Goal: Information Seeking & Learning: Learn about a topic

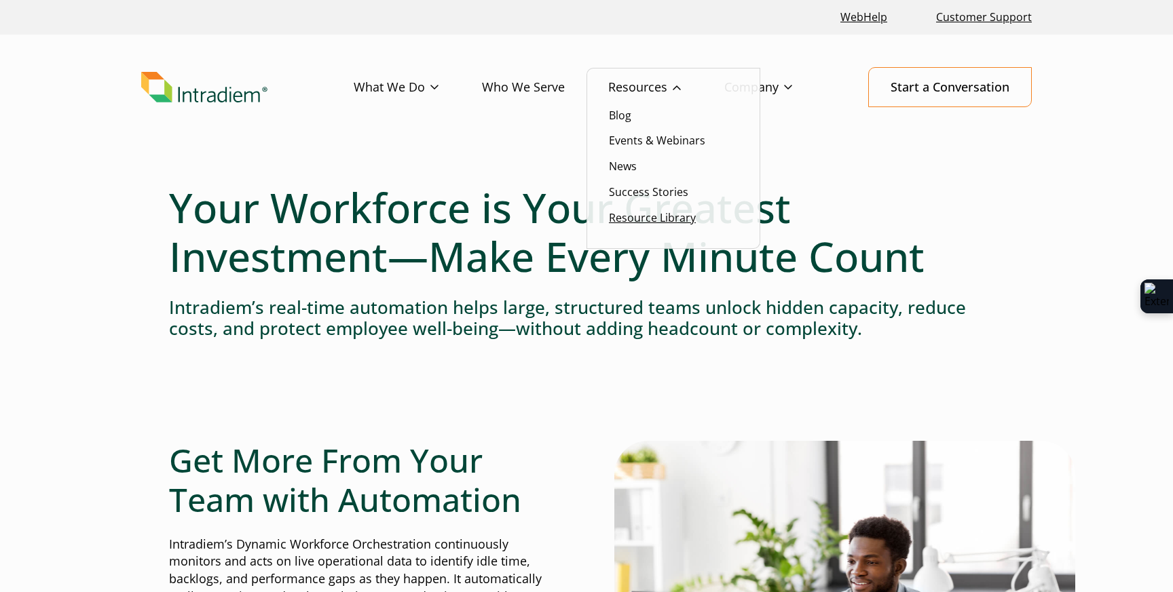
click at [633, 221] on link "Resource Library" at bounding box center [652, 217] width 87 height 15
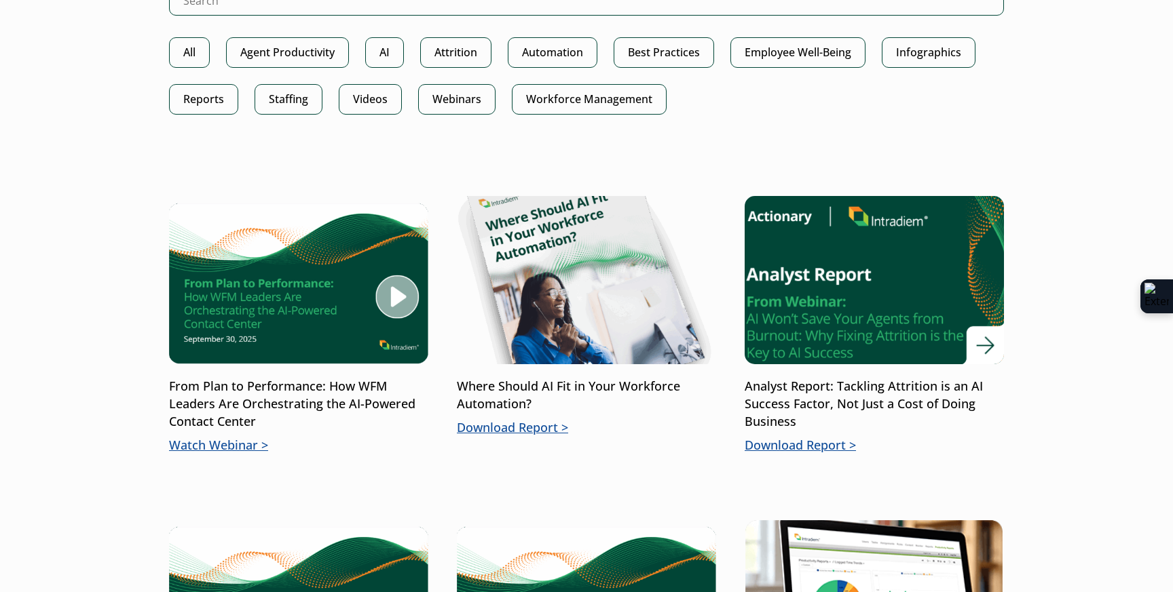
scroll to position [790, 0]
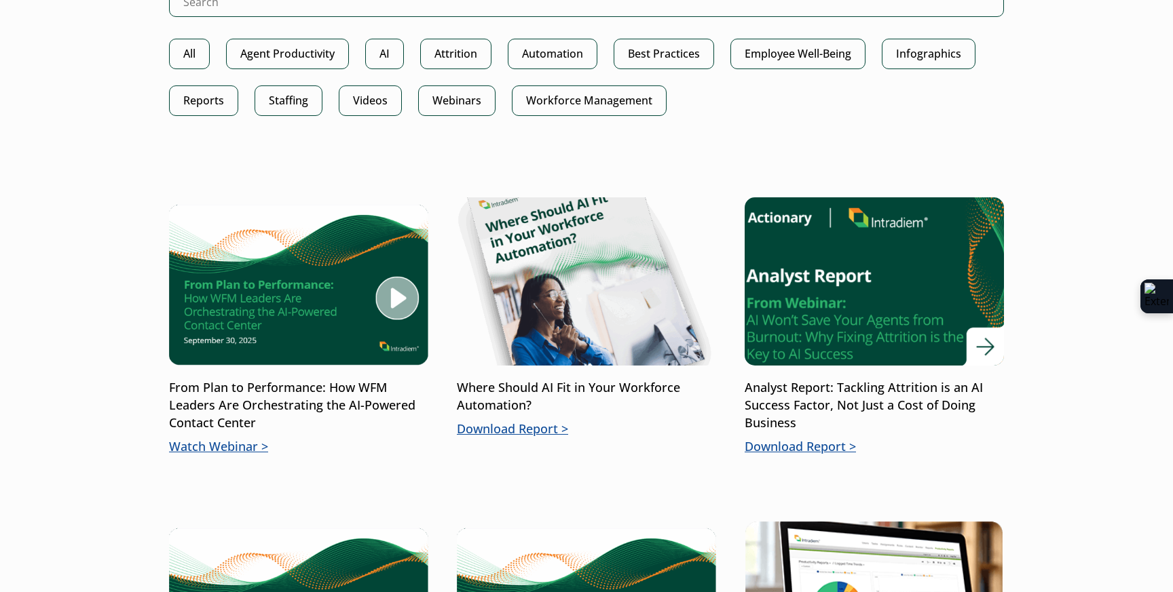
click at [814, 447] on p "Download Report" at bounding box center [873, 447] width 259 height 18
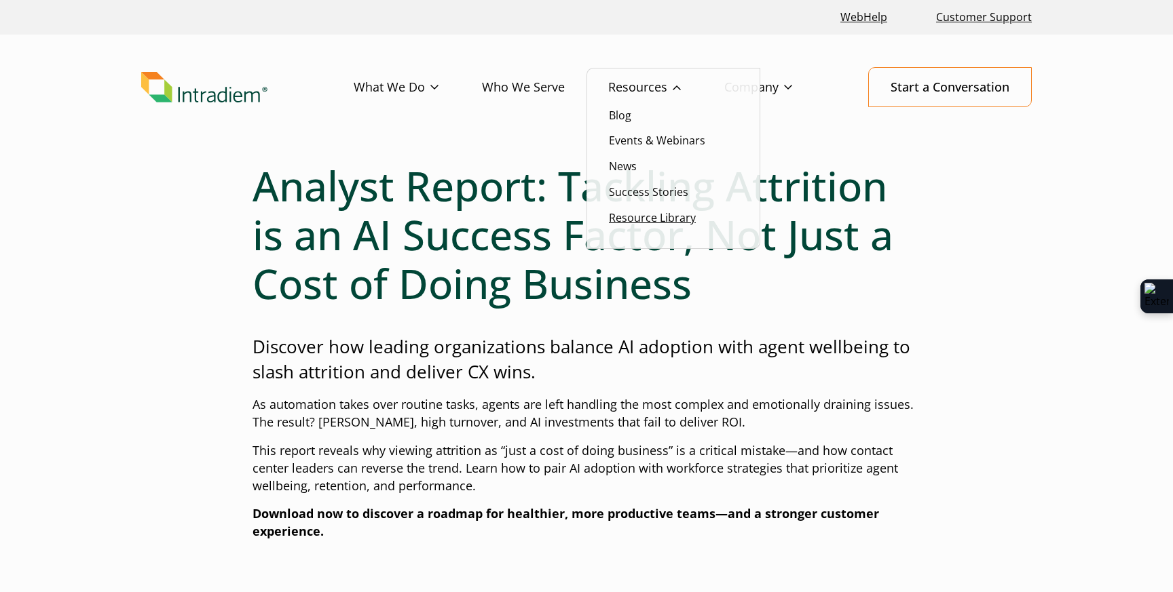
click at [658, 224] on link "Resource Library" at bounding box center [652, 217] width 87 height 15
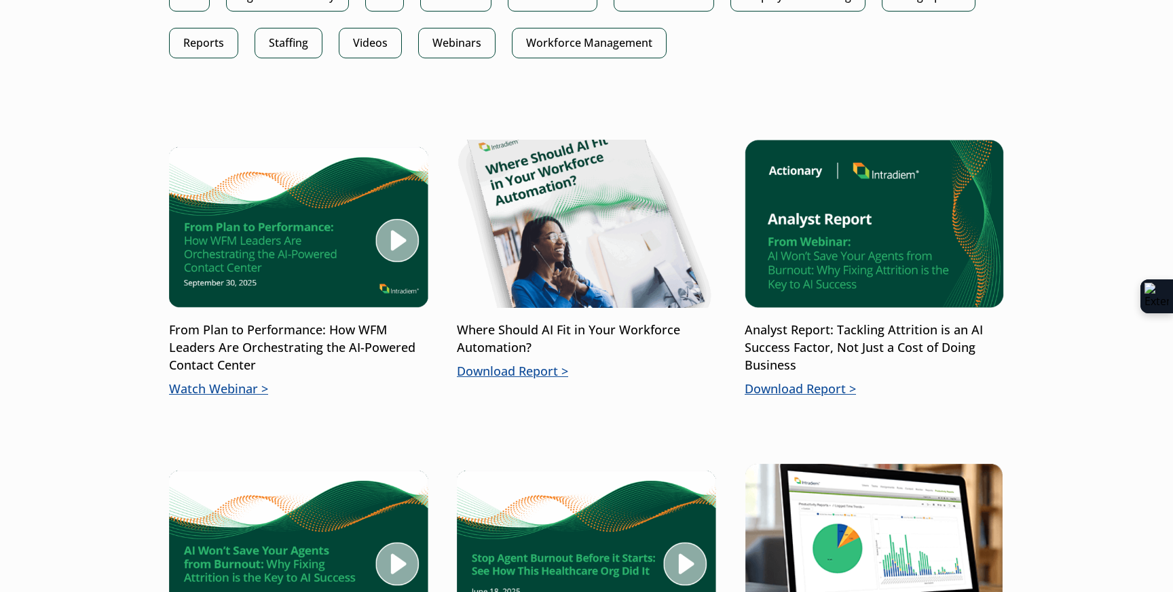
scroll to position [848, 0]
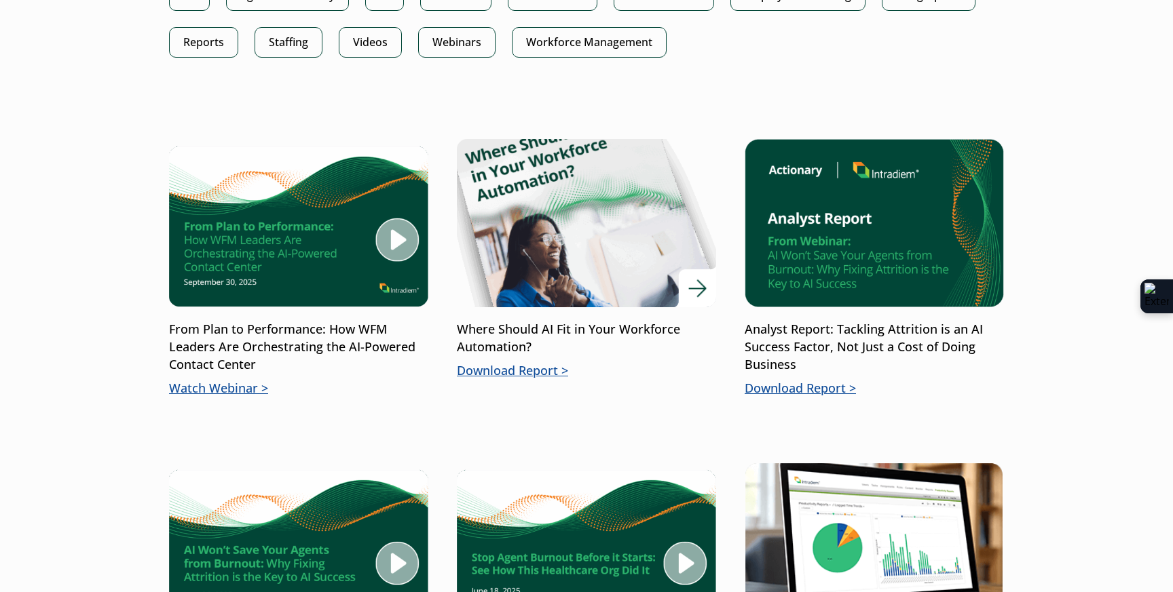
click at [533, 373] on p "Download Report" at bounding box center [586, 371] width 259 height 18
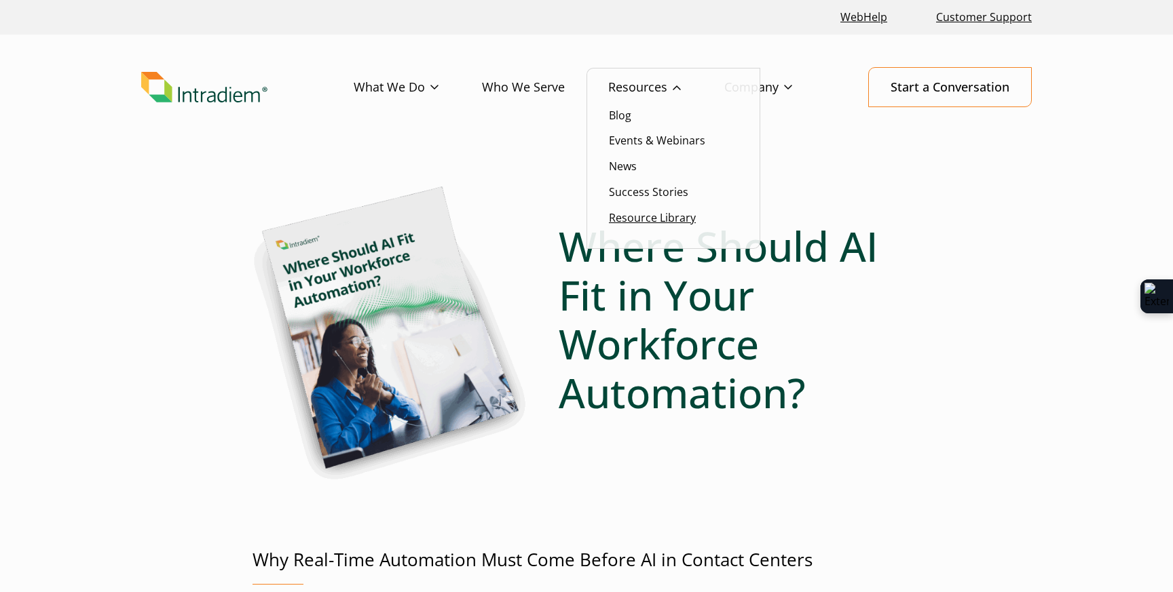
click at [635, 220] on link "Resource Library" at bounding box center [652, 217] width 87 height 15
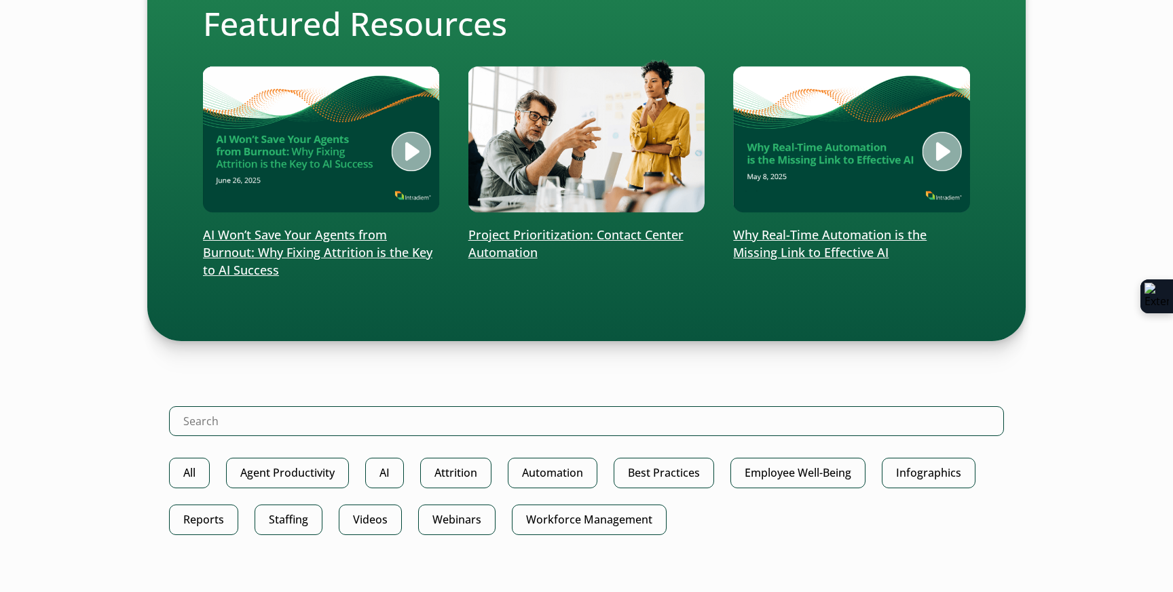
scroll to position [380, 0]
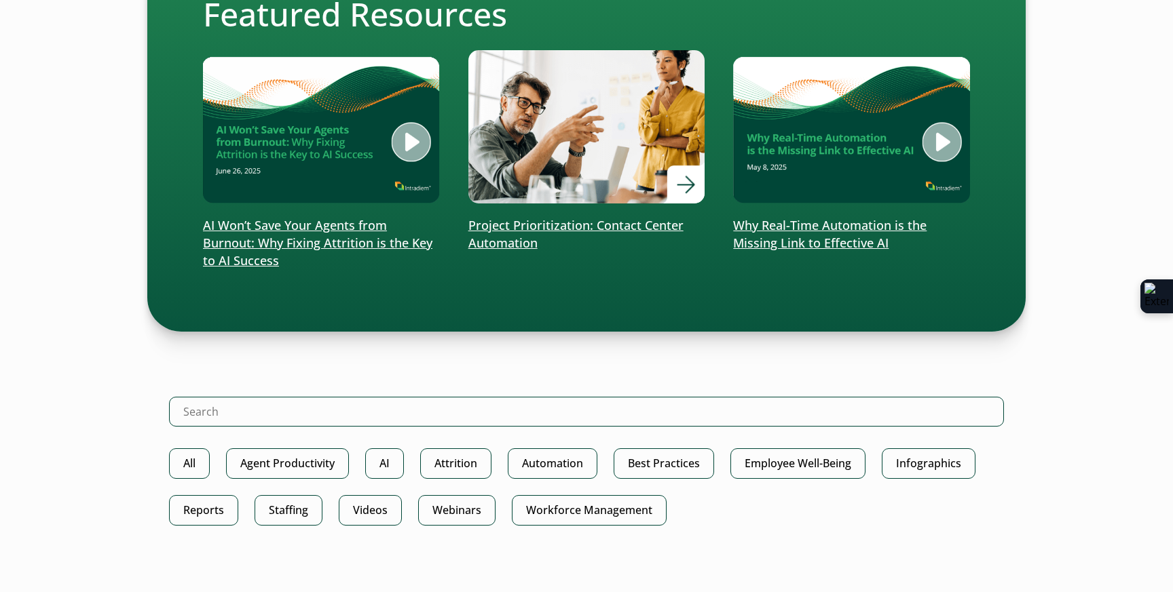
click at [528, 231] on p "Project Prioritization: Contact Center Automation" at bounding box center [586, 234] width 237 height 35
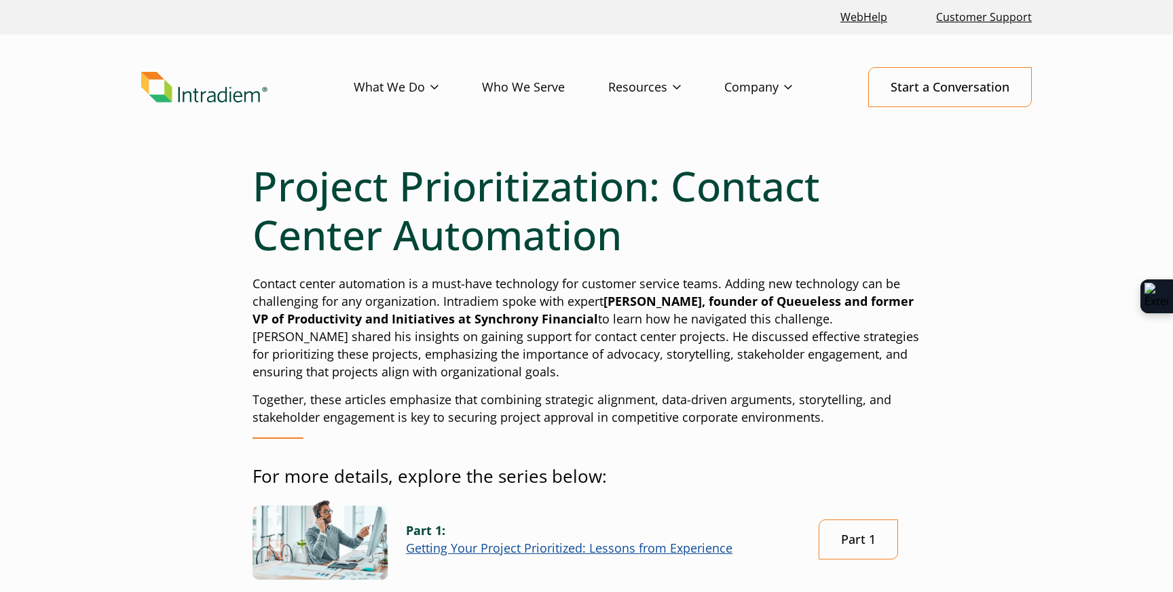
click at [605, 347] on p "Contact center automation is a must-have technology for customer service teams.…" at bounding box center [586, 328] width 668 height 105
click at [533, 552] on link "Getting Your Project Prioritized: Lessons from Experience" at bounding box center [569, 548] width 326 height 16
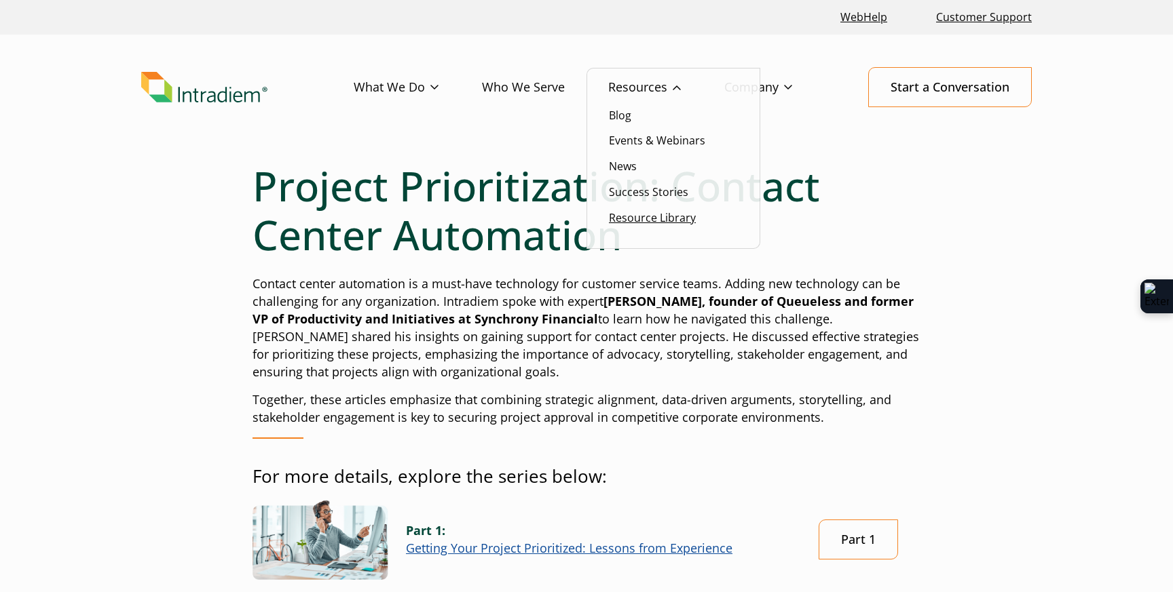
click at [667, 221] on link "Resource Library" at bounding box center [652, 217] width 87 height 15
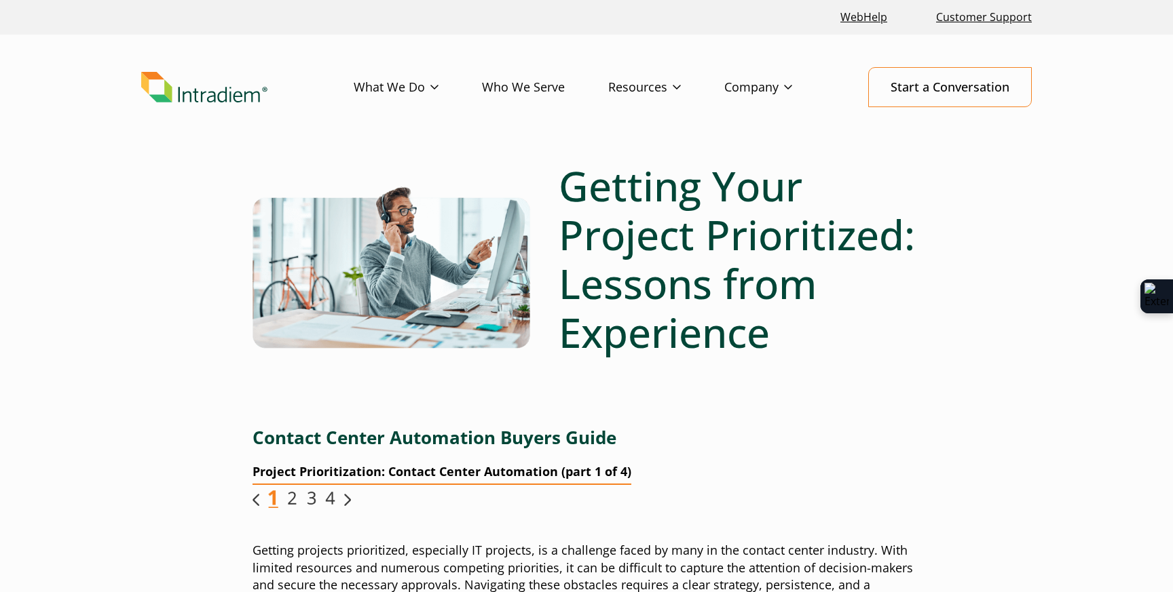
click at [313, 66] on header "Menu What We Do Platform Predict Contact Center Agent Attrition User Productivi…" at bounding box center [586, 98] width 1173 height 127
click at [290, 498] on img "Link opens in a new window" at bounding box center [292, 499] width 10 height 16
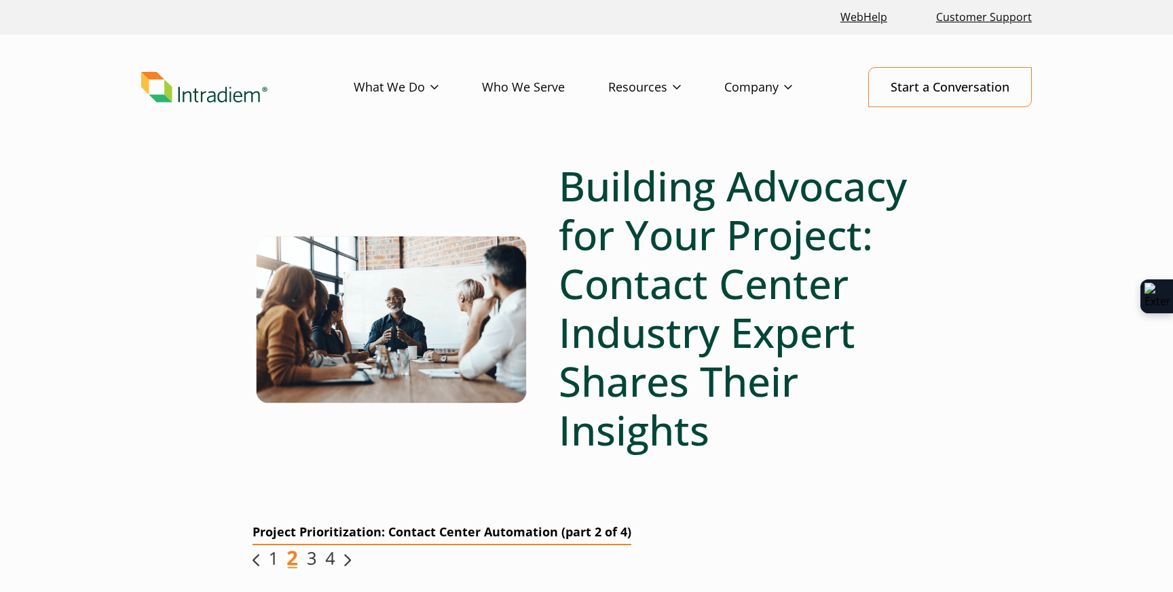
click at [311, 560] on img "Link opens in a new window" at bounding box center [311, 559] width 10 height 16
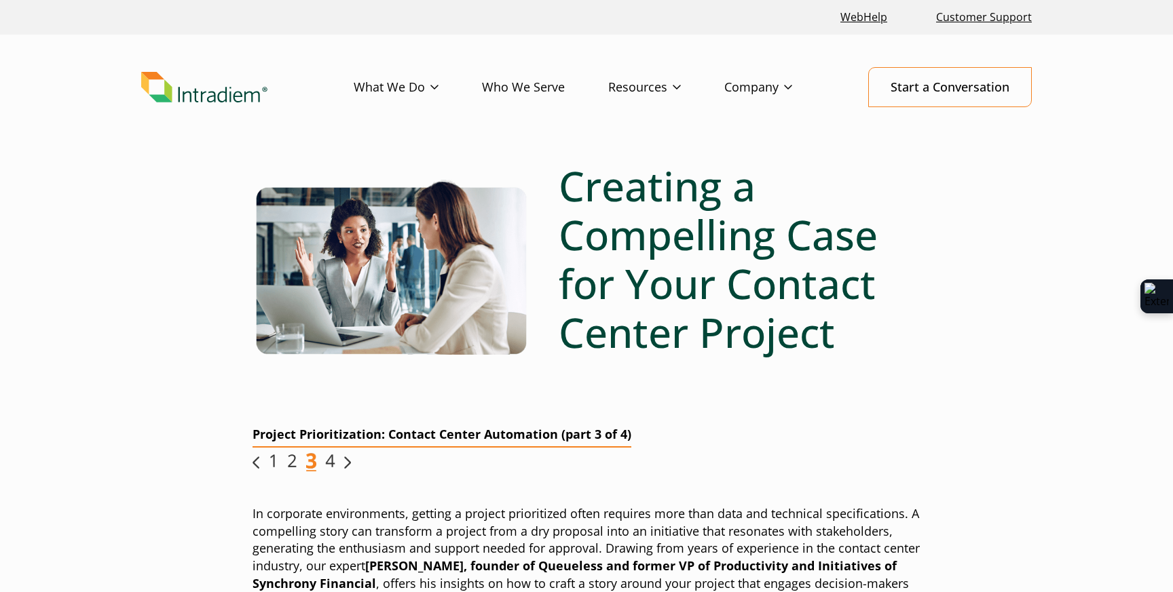
click at [329, 461] on img "Link opens in a new window" at bounding box center [330, 461] width 10 height 16
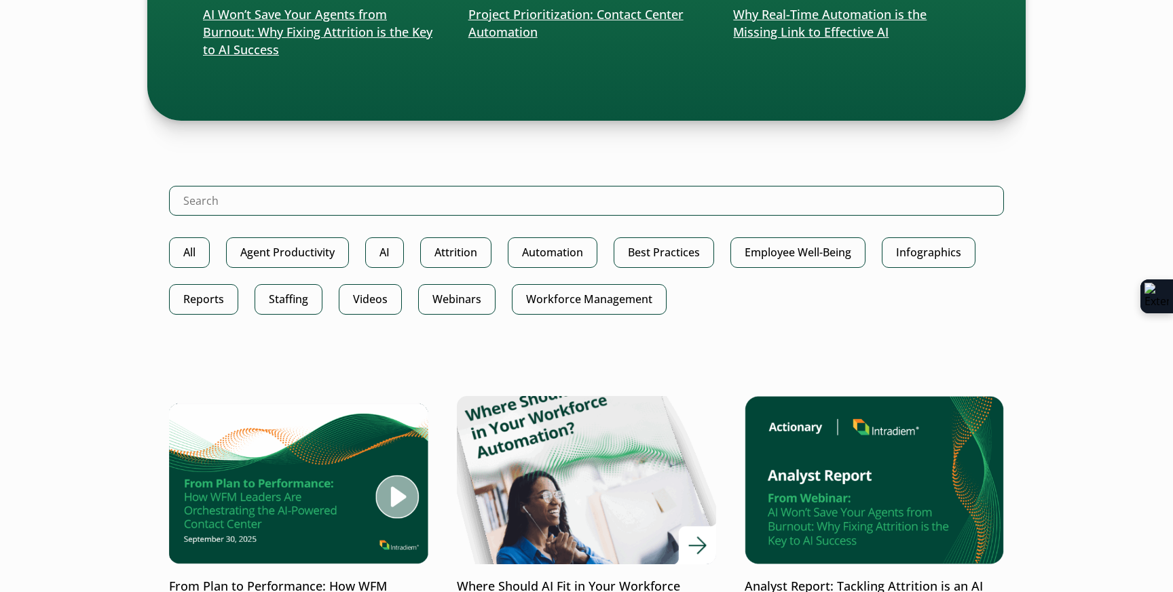
scroll to position [588, 0]
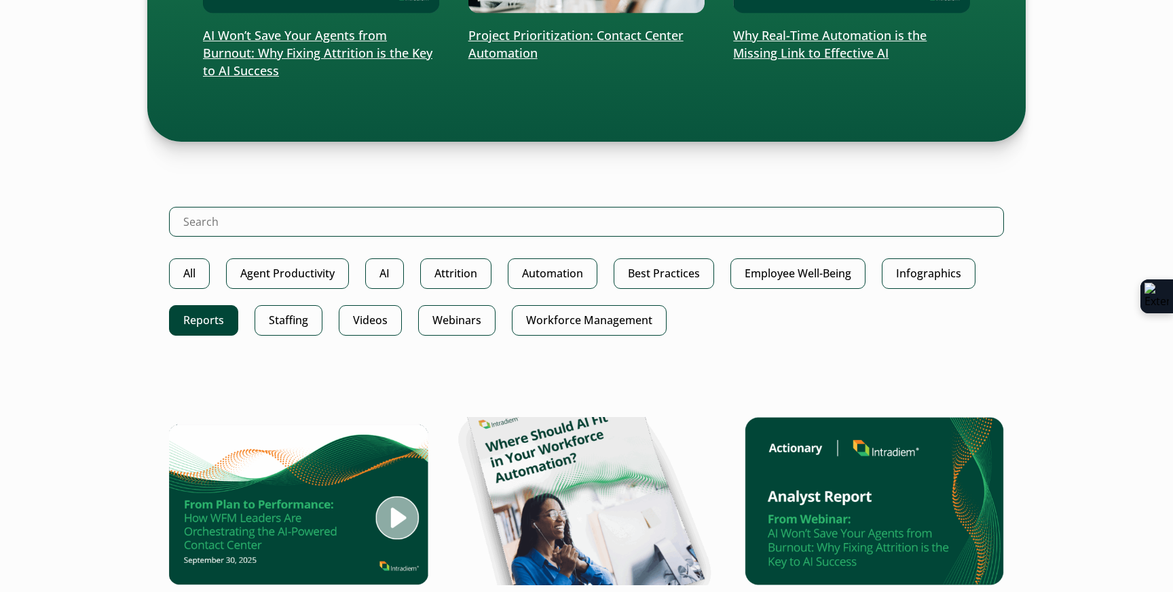
click at [192, 316] on link "Reports" at bounding box center [203, 320] width 69 height 31
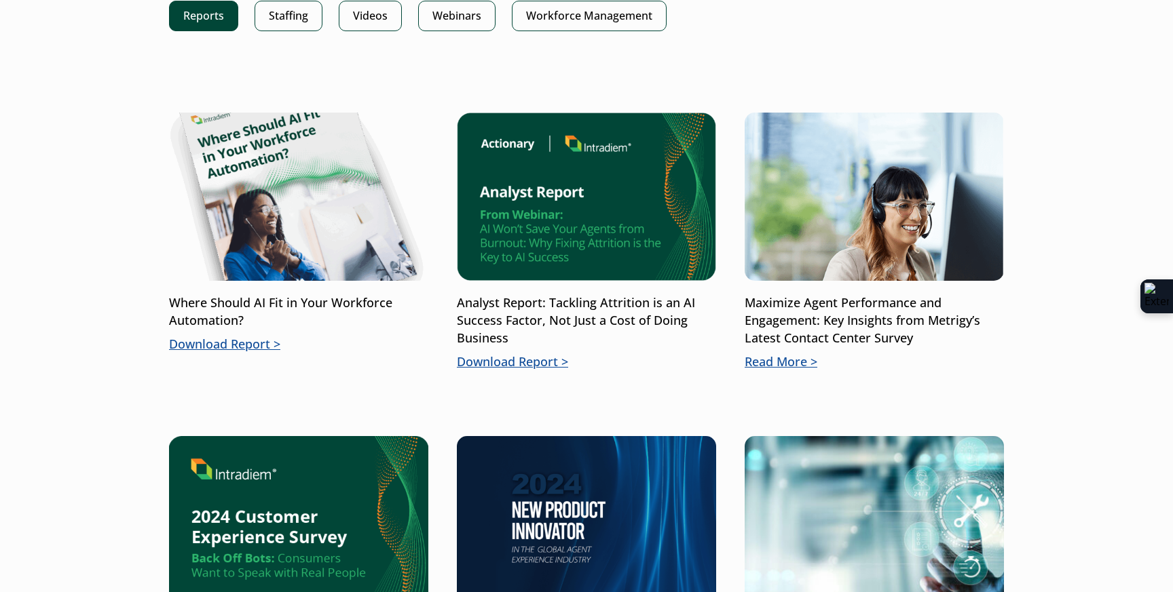
scroll to position [415, 0]
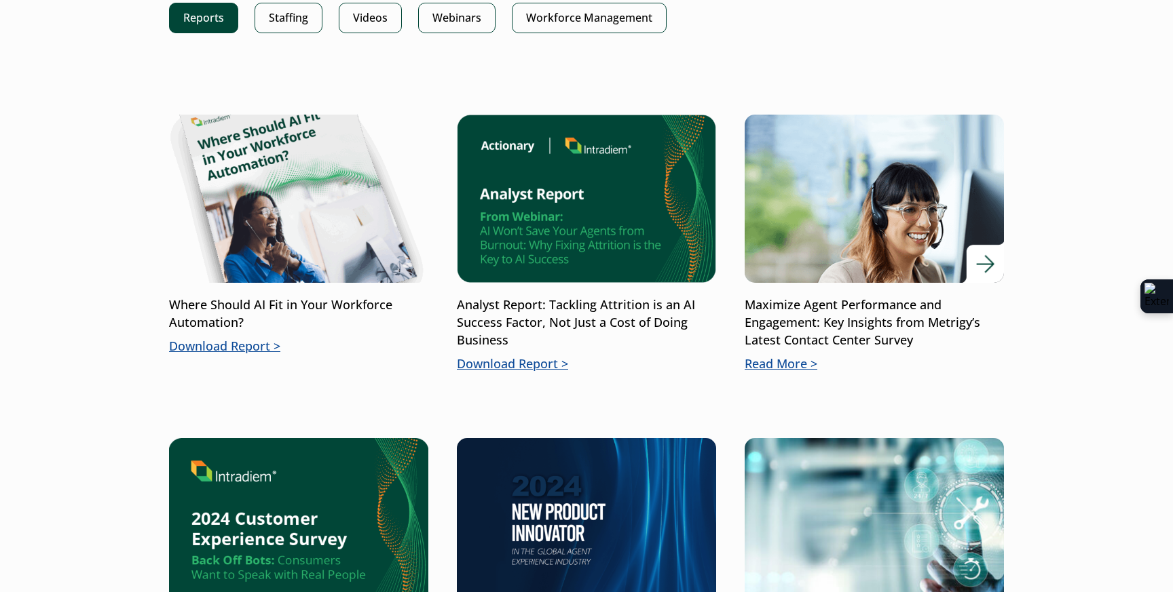
click at [780, 363] on p "Read More" at bounding box center [873, 365] width 259 height 18
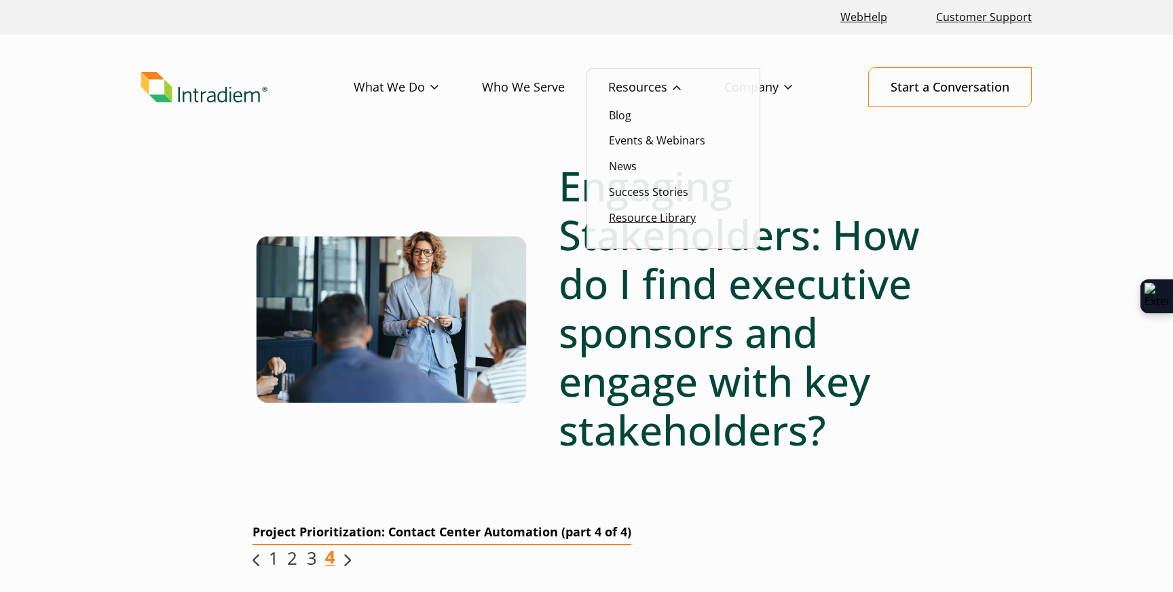
click at [640, 212] on link "Resource Library" at bounding box center [652, 217] width 87 height 15
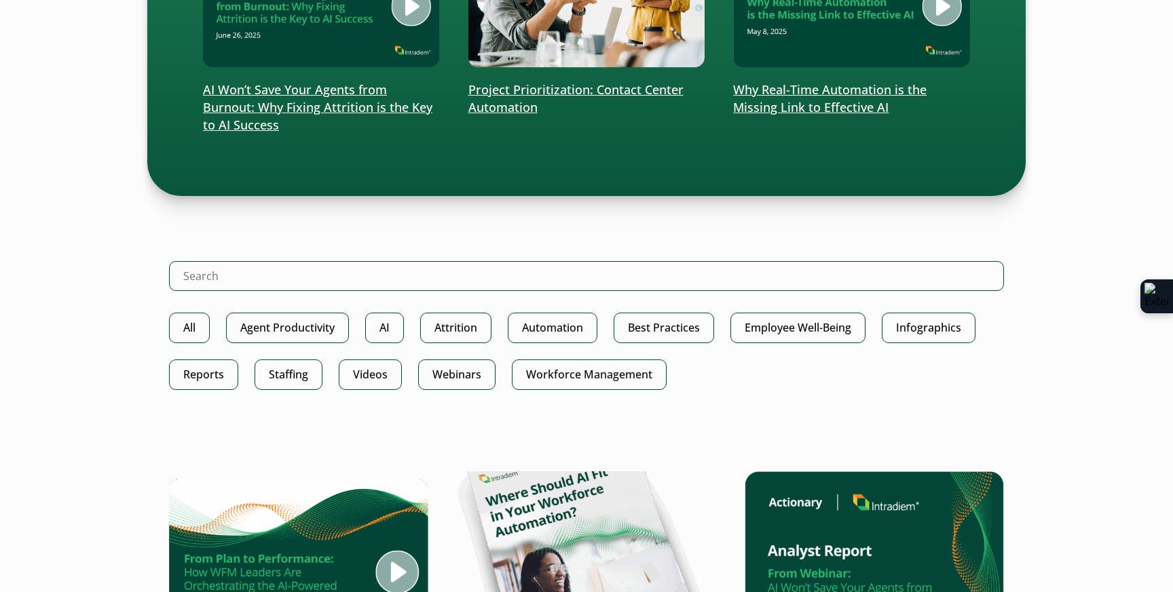
scroll to position [514, 0]
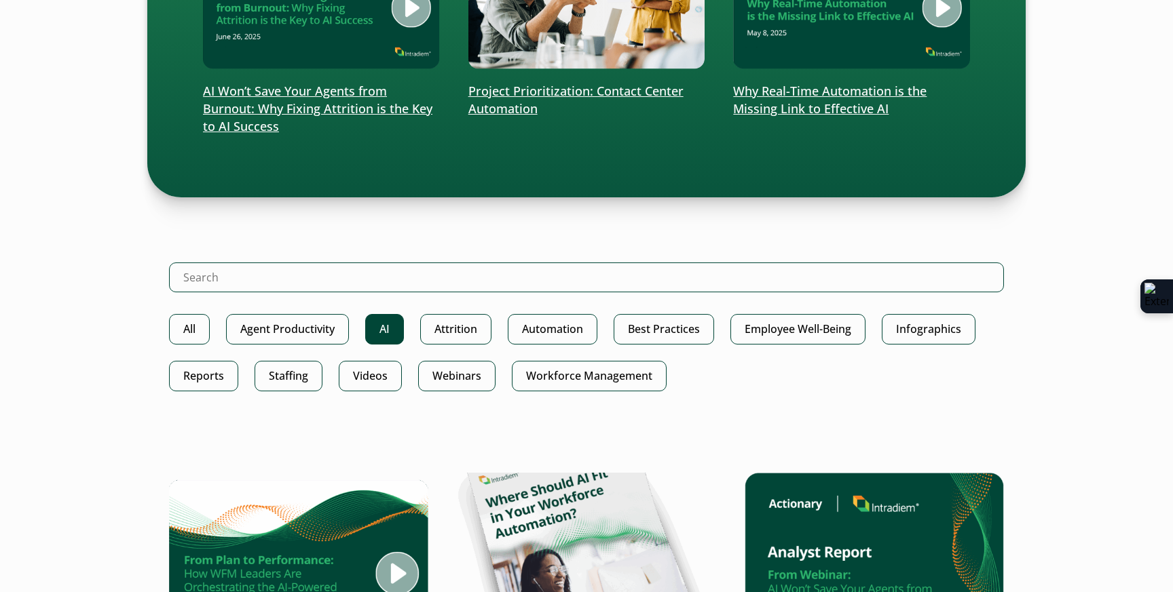
click at [369, 324] on link "AI" at bounding box center [384, 329] width 39 height 31
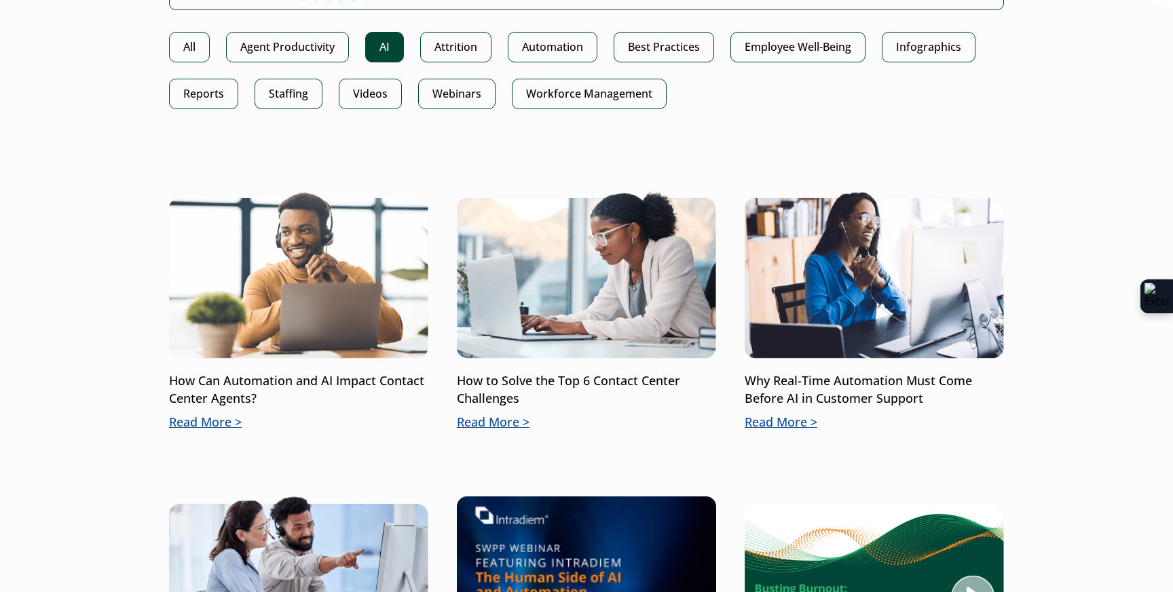
scroll to position [341, 0]
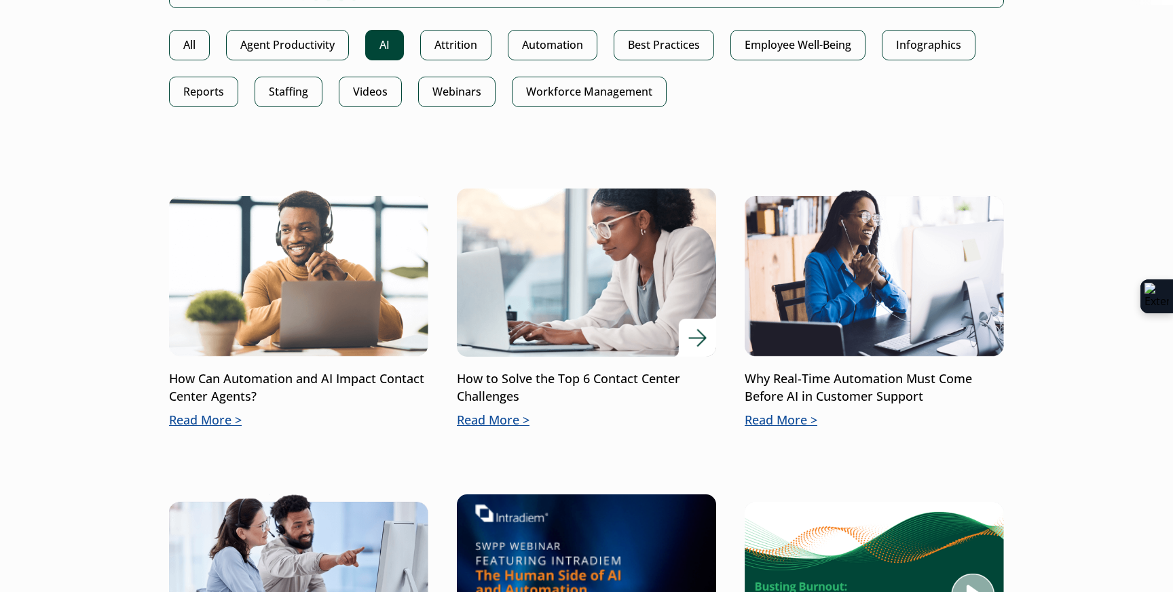
click at [497, 419] on p "Read More" at bounding box center [586, 421] width 259 height 18
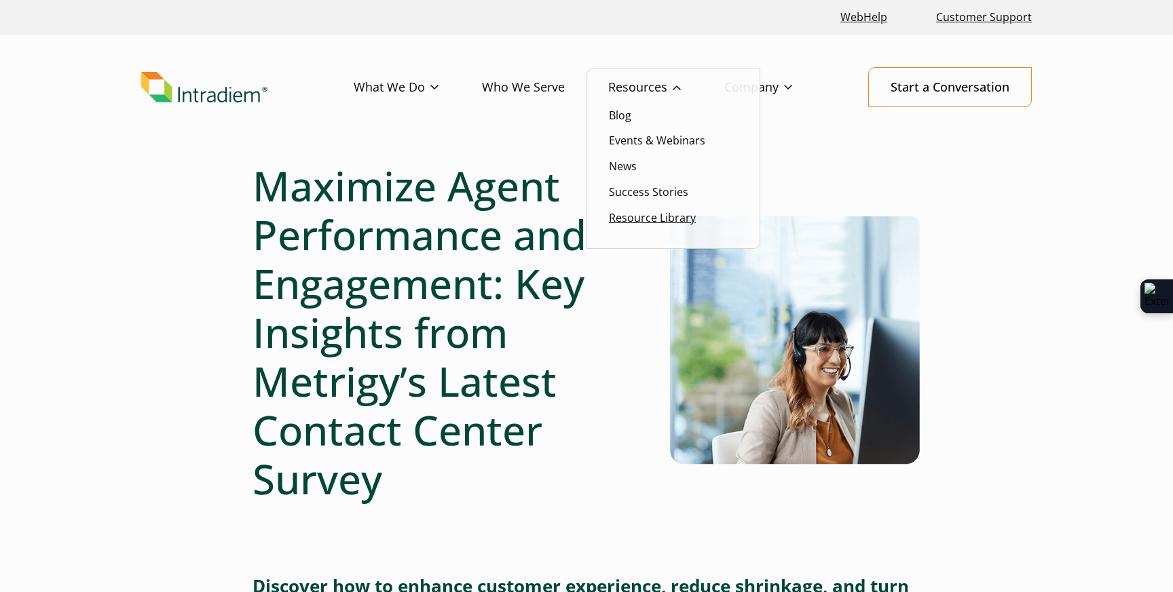
click at [649, 219] on link "Resource Library" at bounding box center [652, 217] width 87 height 15
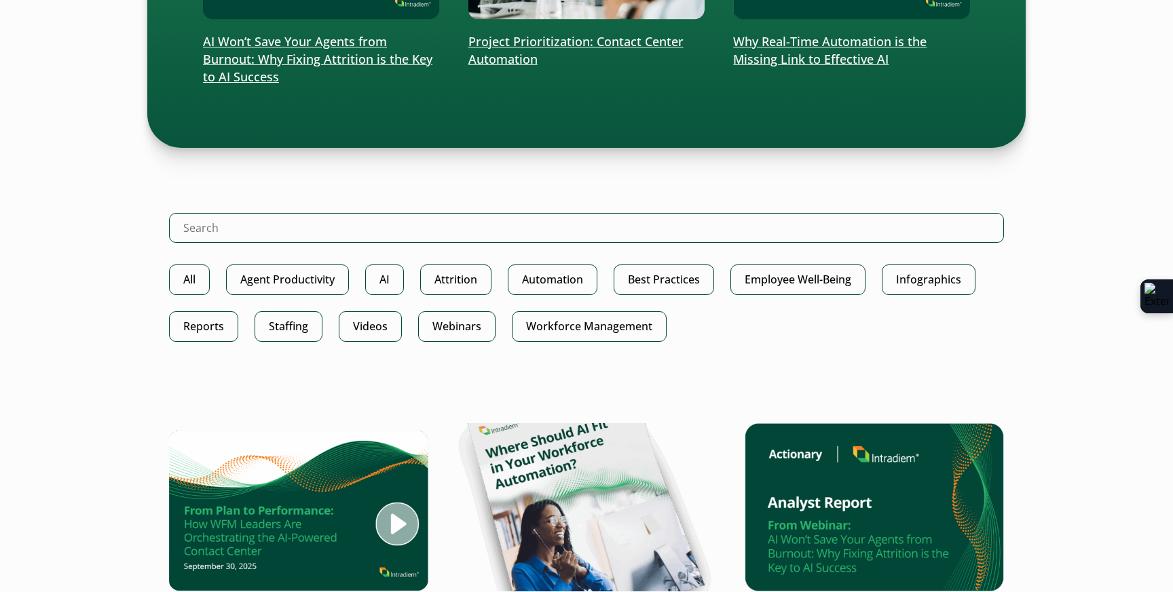
scroll to position [556, 0]
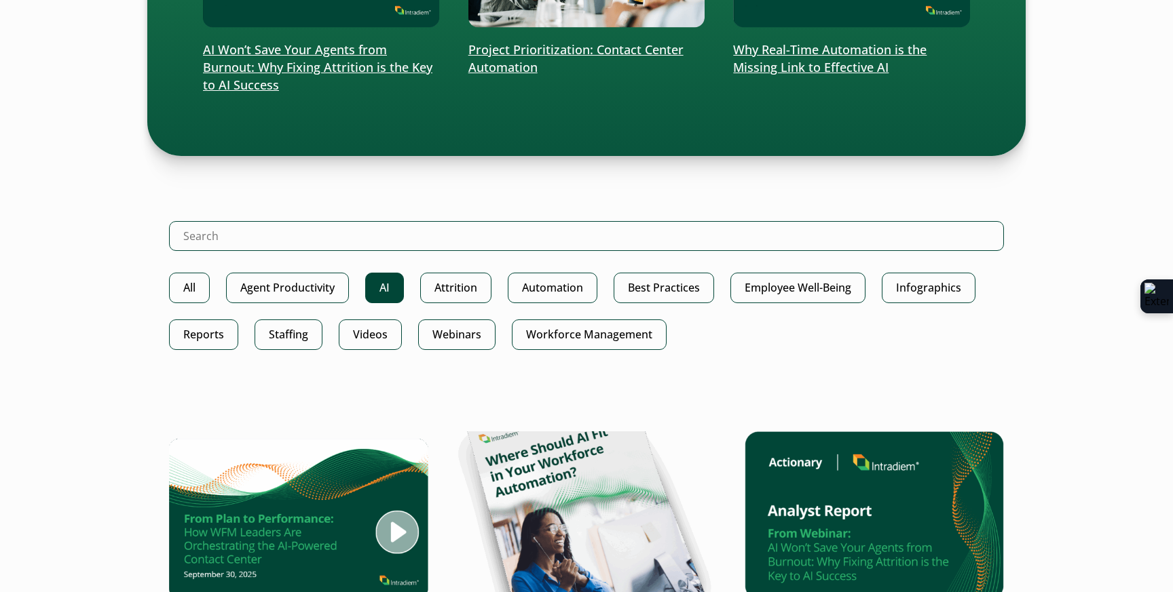
click at [381, 285] on link "AI" at bounding box center [384, 288] width 39 height 31
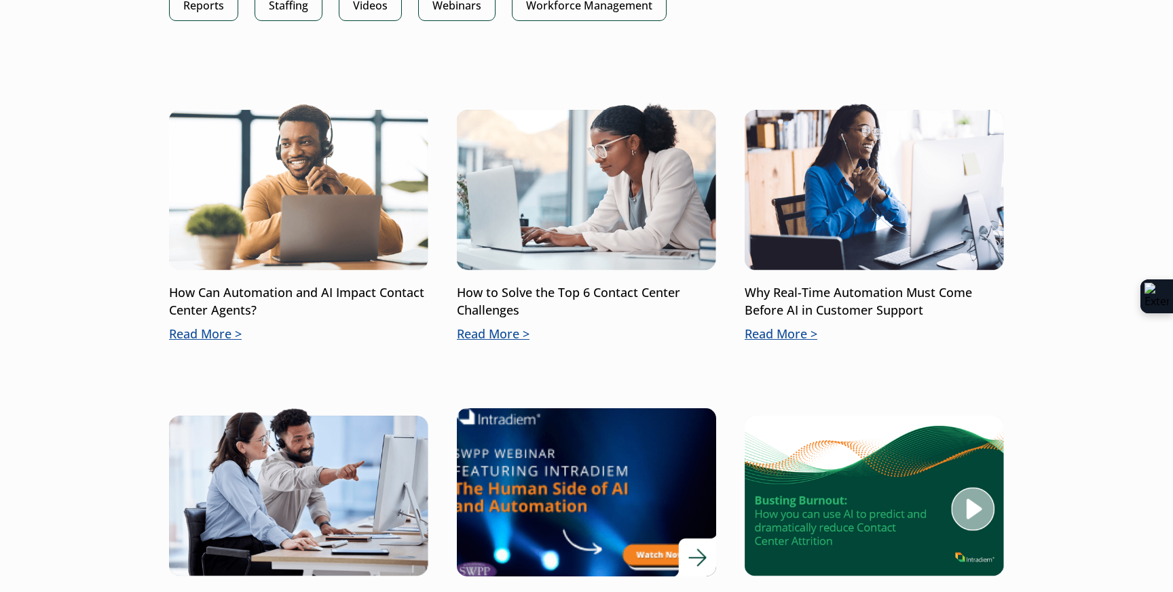
scroll to position [428, 0]
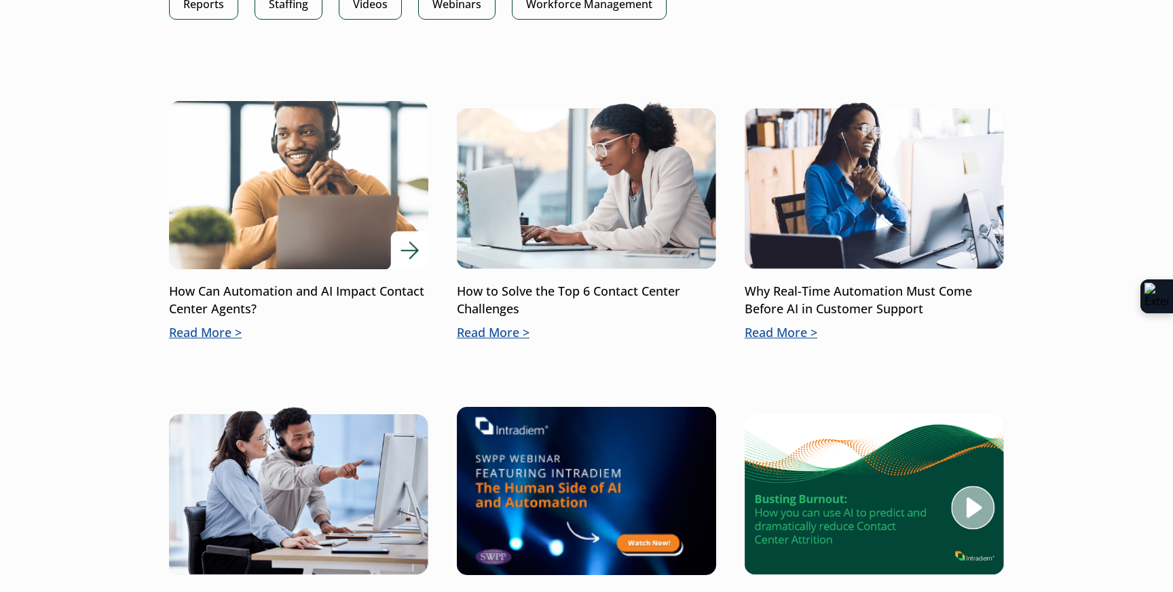
click at [225, 337] on p "Read More" at bounding box center [298, 333] width 259 height 18
